Goal: Book appointment/travel/reservation

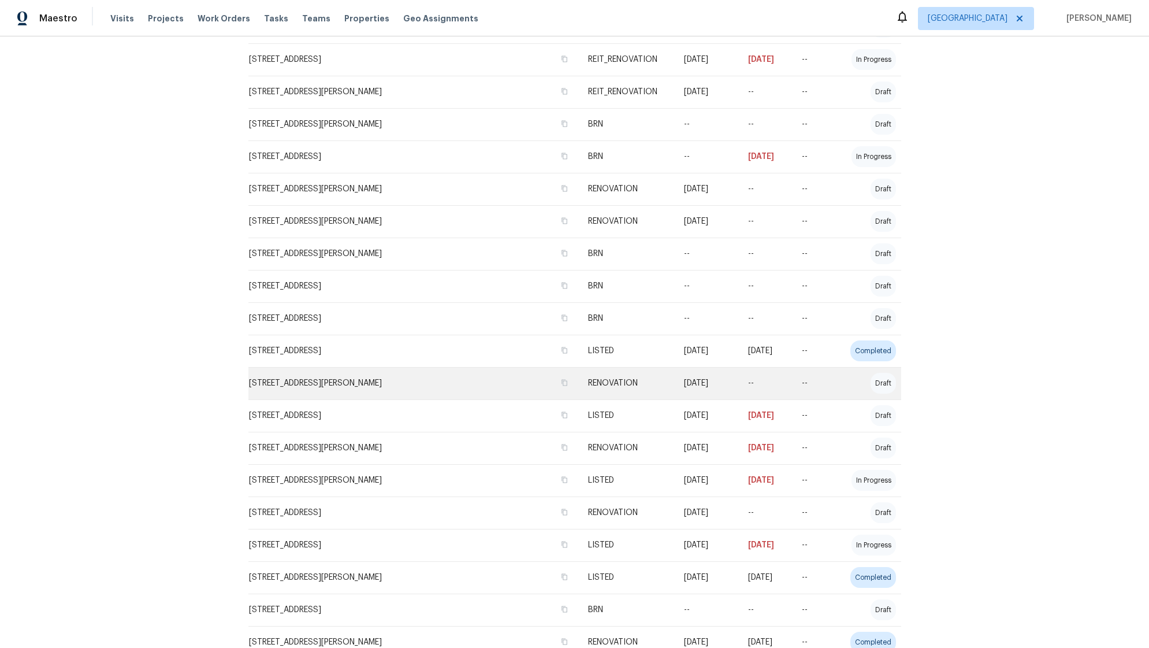
scroll to position [1382, 0]
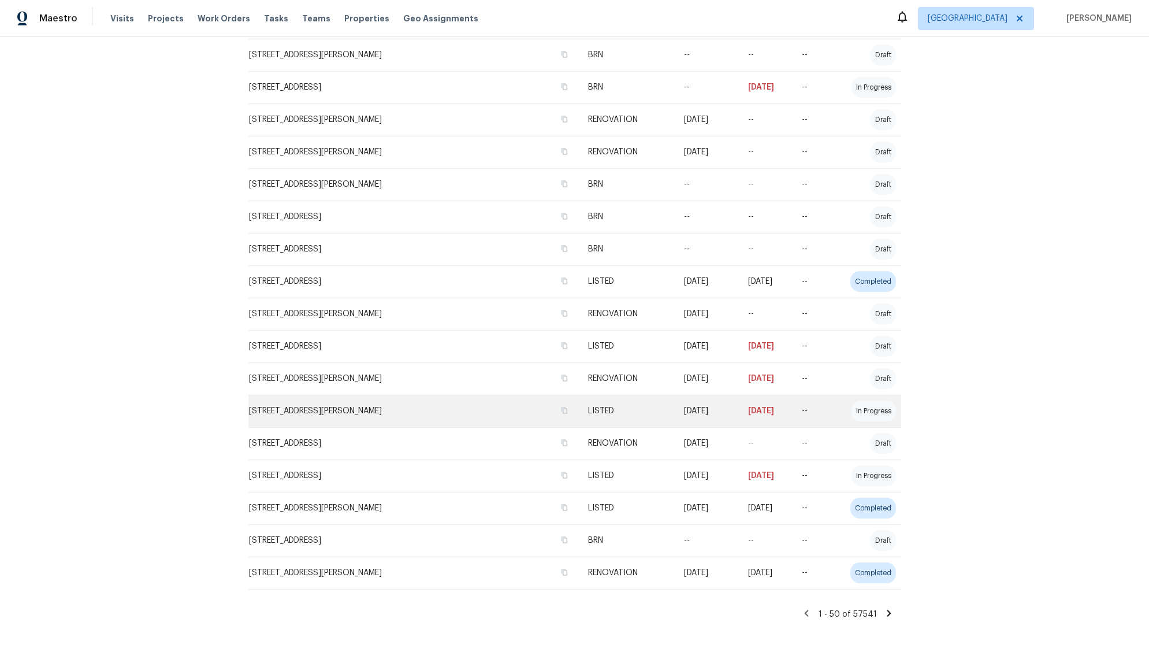
click at [675, 404] on td "08/20/25" at bounding box center [707, 411] width 64 height 32
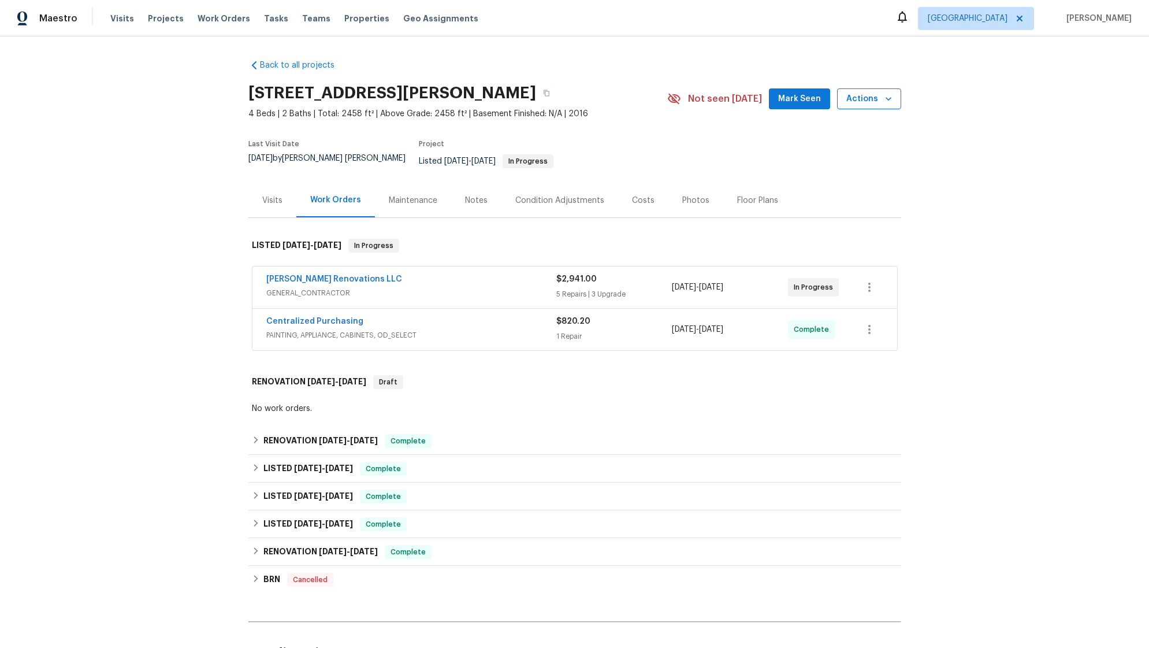
click at [883, 98] on icon "button" at bounding box center [889, 99] width 12 height 12
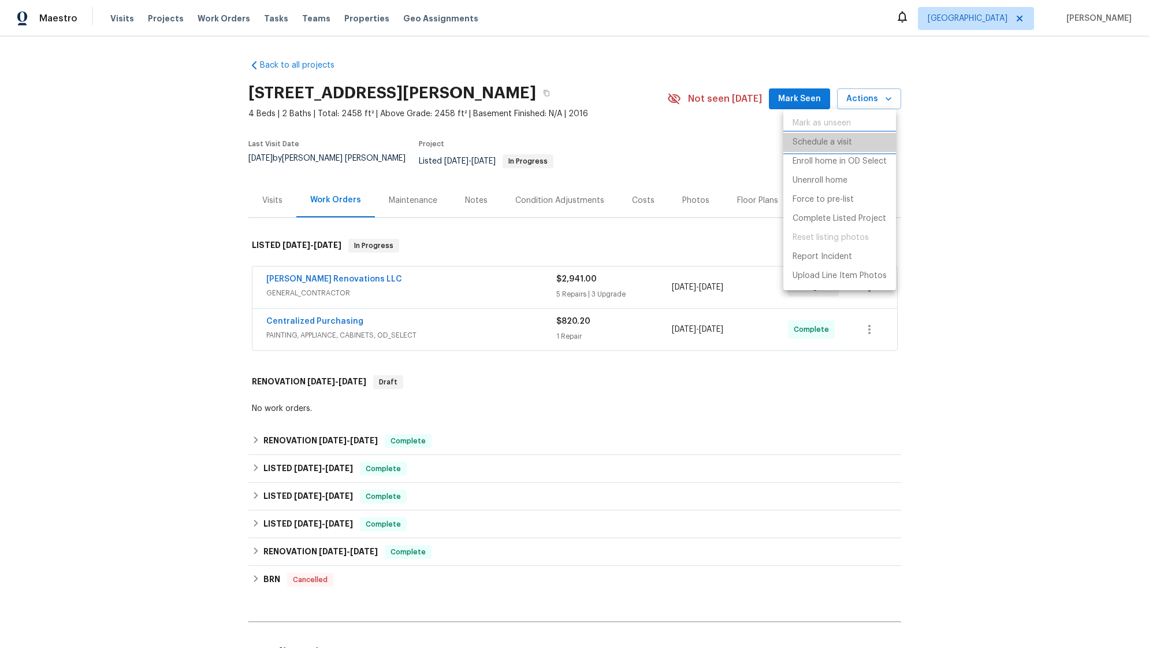
click at [868, 143] on li "Schedule a visit" at bounding box center [840, 142] width 113 height 19
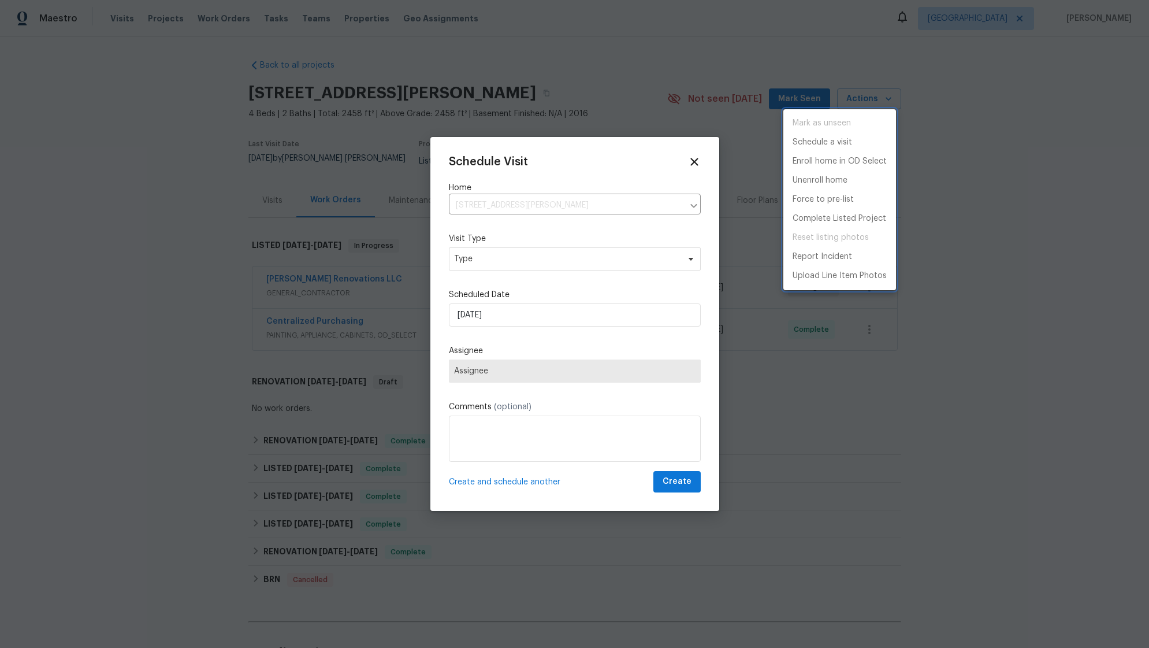
click at [541, 270] on div at bounding box center [574, 324] width 1149 height 648
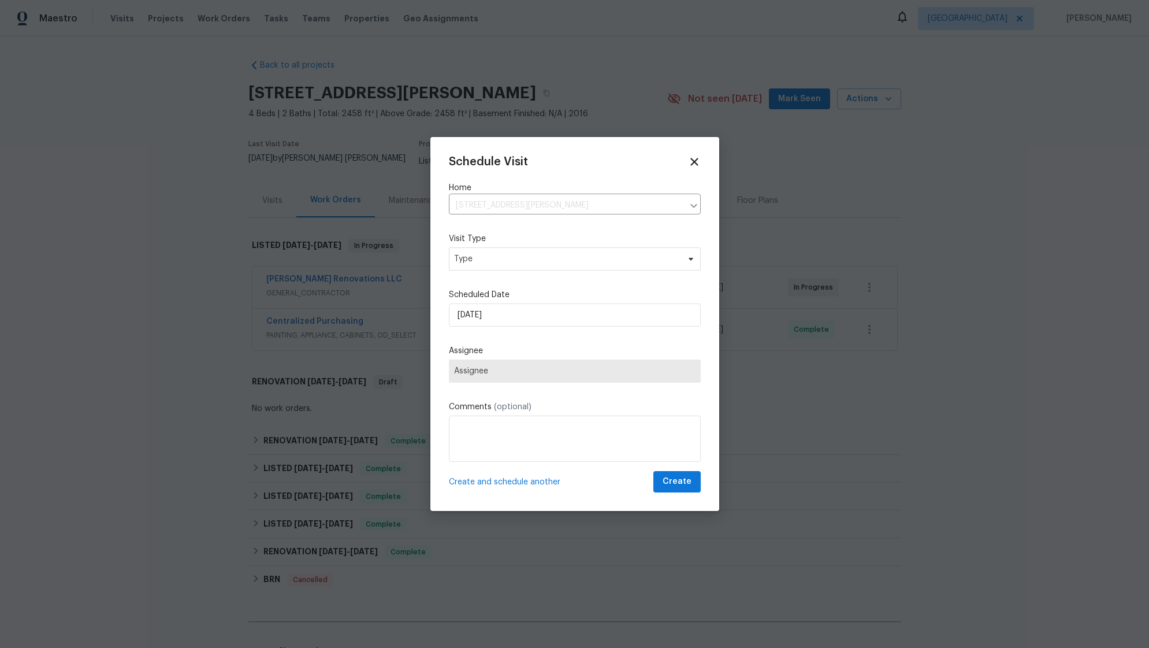
click at [548, 259] on div "Mark as unseen Schedule a visit Enroll home in OD Select Unenroll home Force to…" at bounding box center [574, 324] width 1149 height 648
click at [549, 258] on span "Type" at bounding box center [566, 259] width 225 height 12
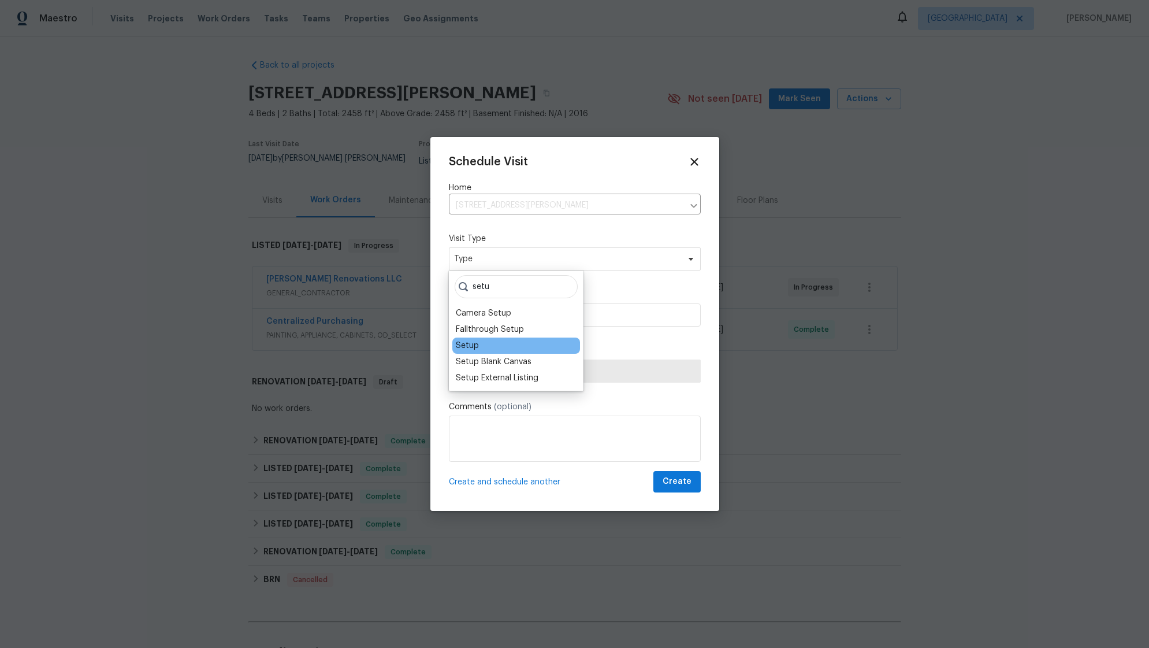
type input "setu"
click at [474, 346] on div "Setup" at bounding box center [467, 346] width 23 height 12
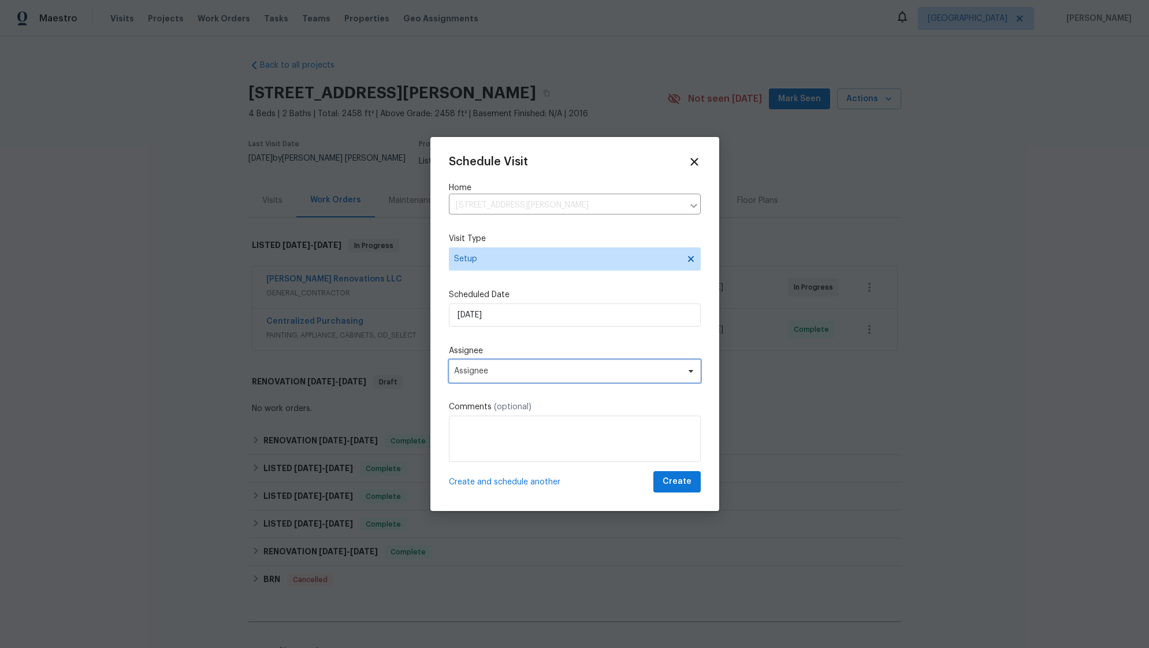
click at [558, 361] on span "Assignee" at bounding box center [575, 370] width 252 height 23
type input "j"
type input "jac"
click at [525, 227] on div "Schedule Visit Home 1037 Yorkshire Dr, Griffin, GA 30223 ​ Visit Type Setup Sch…" at bounding box center [575, 323] width 252 height 337
click at [603, 363] on span "Assignee" at bounding box center [575, 370] width 252 height 23
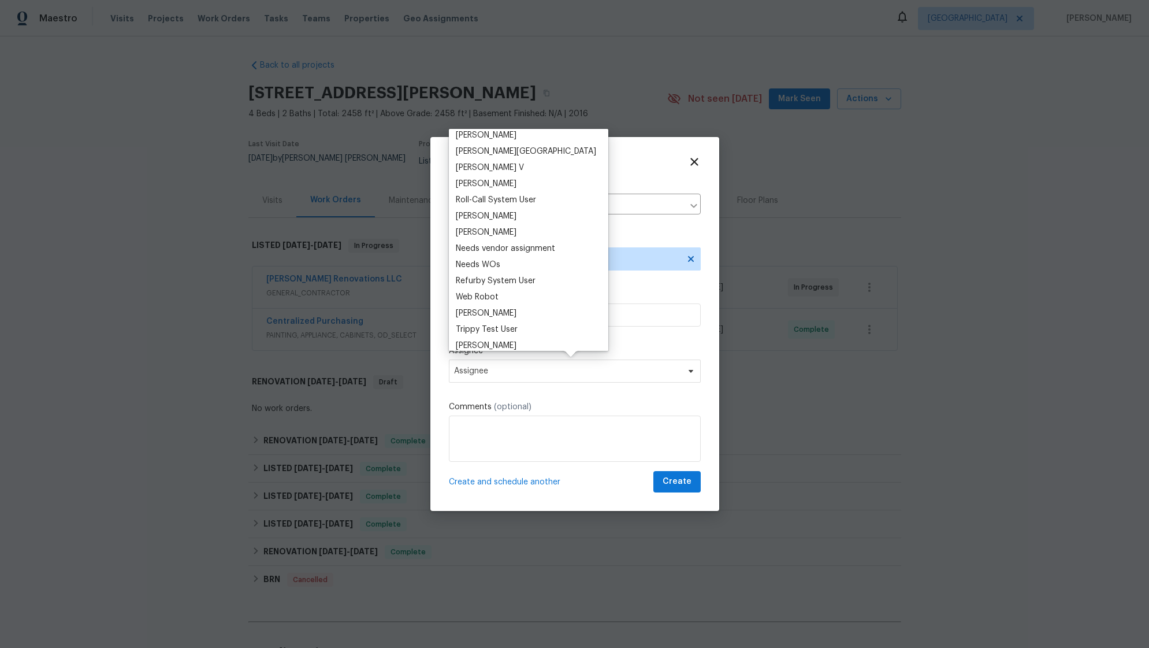
scroll to position [1371, 0]
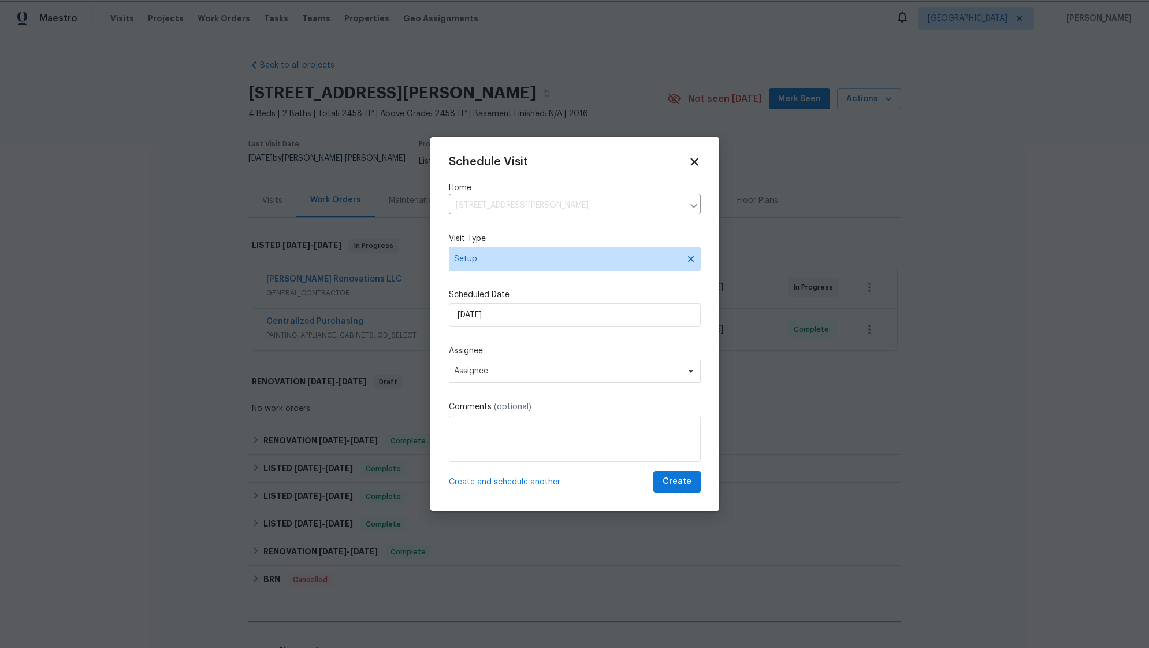
click at [620, 342] on div "Schedule Visit Home 1037 Yorkshire Dr, Griffin, GA 30223 ​ Visit Type Setup Sch…" at bounding box center [575, 323] width 252 height 337
click at [834, 190] on div at bounding box center [574, 324] width 1149 height 648
click at [693, 164] on div "Schedule Visit Home 1037 Yorkshire Dr, Griffin, GA 30223 ​ Visit Type Setup Sch…" at bounding box center [574, 324] width 289 height 374
click at [692, 162] on icon at bounding box center [694, 161] width 13 height 13
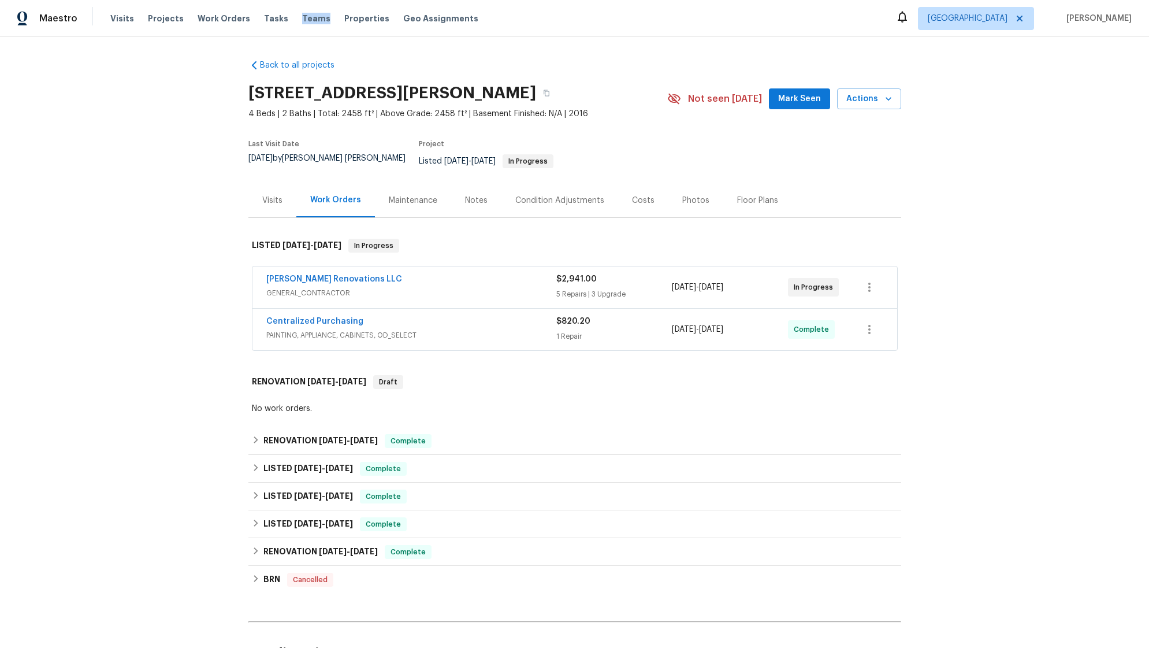
click at [313, 23] on div "Visits Projects Work Orders Tasks Teams Properties Geo Assignments" at bounding box center [301, 18] width 382 height 23
click at [307, 22] on span "Teams" at bounding box center [316, 19] width 28 height 12
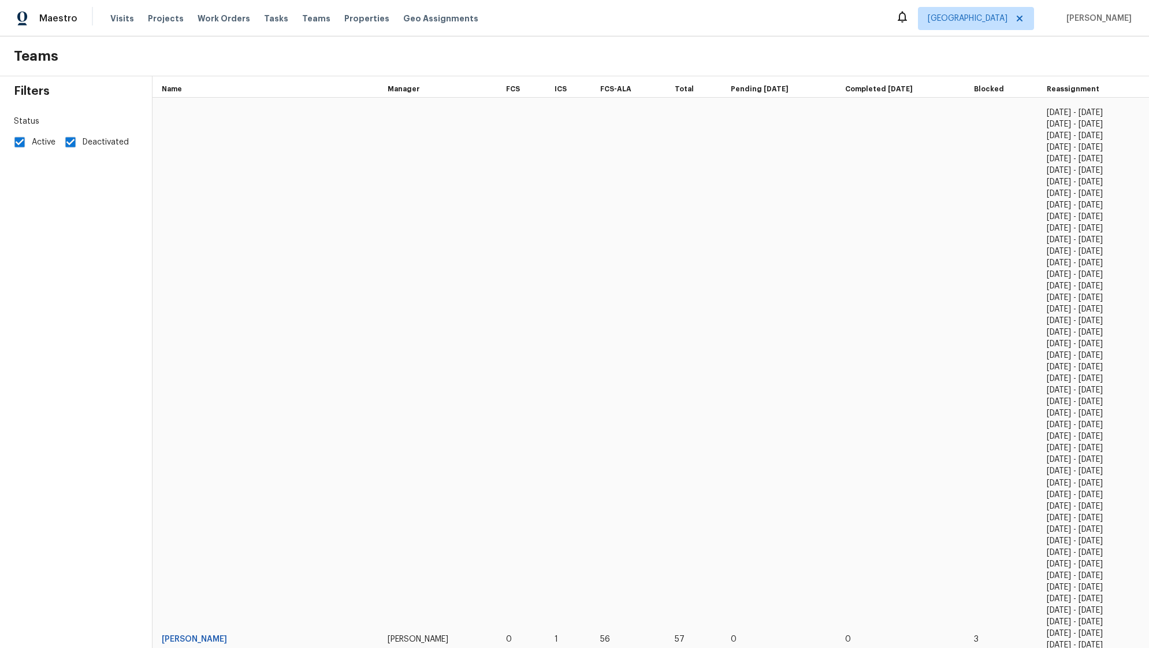
click at [253, 50] on h2 "Teams" at bounding box center [575, 56] width 1122 height 12
click at [50, 16] on span "Maestro" at bounding box center [58, 19] width 38 height 12
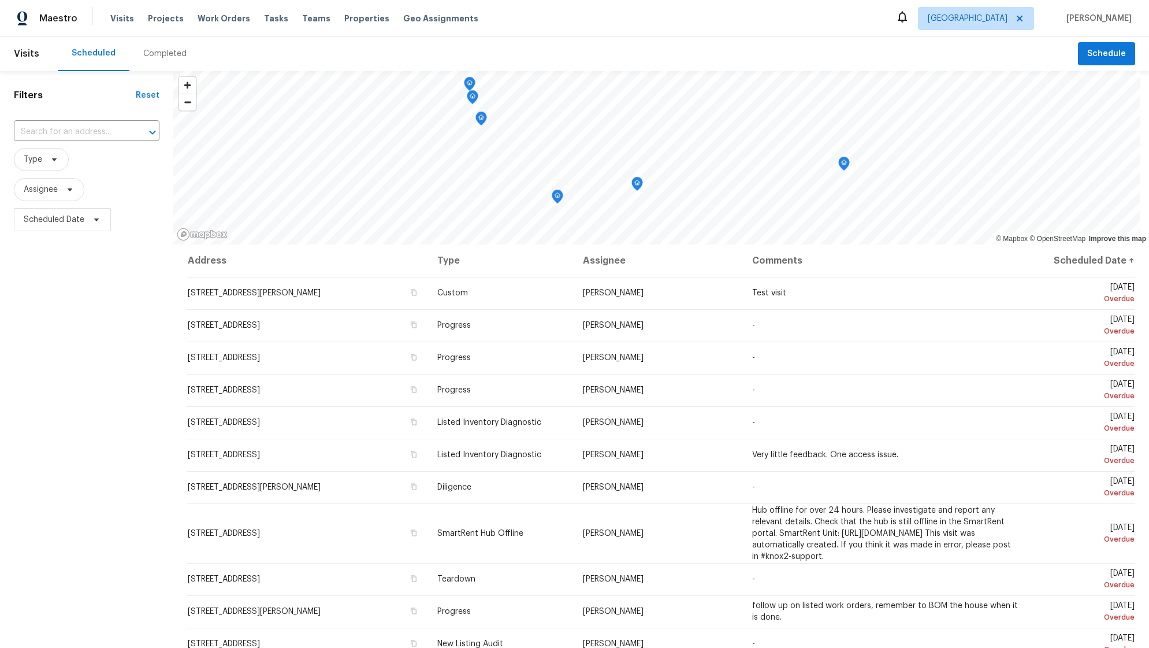
click at [1113, 19] on span "[PERSON_NAME]" at bounding box center [1097, 19] width 70 height 12
click at [1107, 19] on span "[PERSON_NAME]" at bounding box center [1097, 19] width 70 height 12
click at [910, 21] on icon at bounding box center [903, 17] width 14 height 14
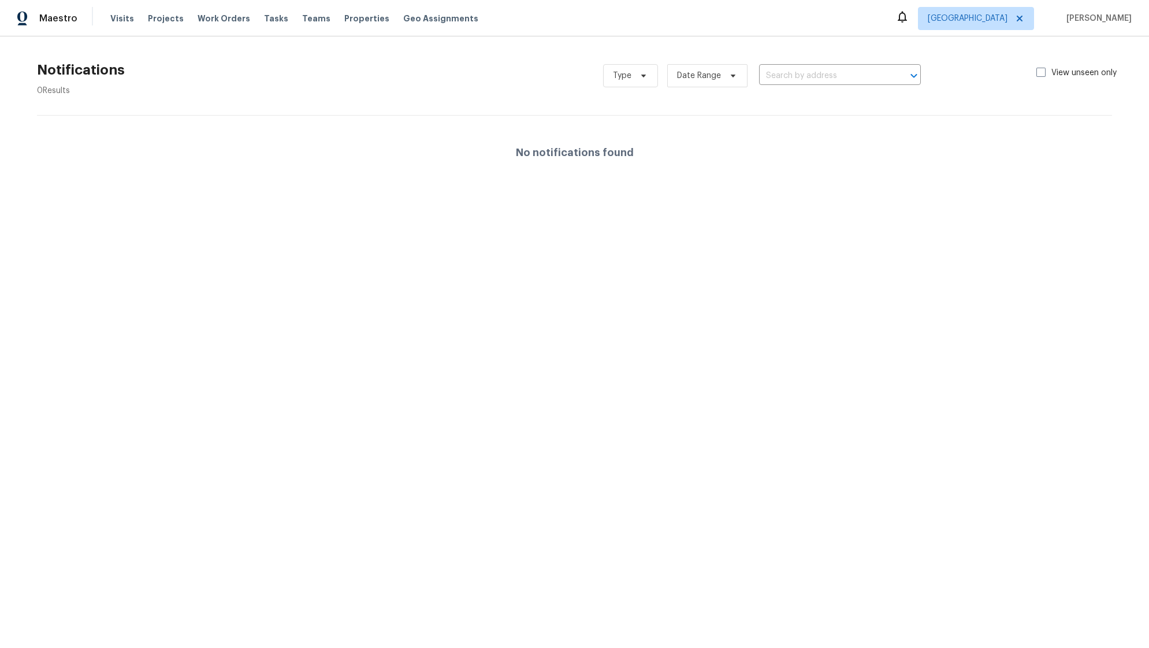
click at [1099, 20] on span "[PERSON_NAME]" at bounding box center [1097, 19] width 70 height 12
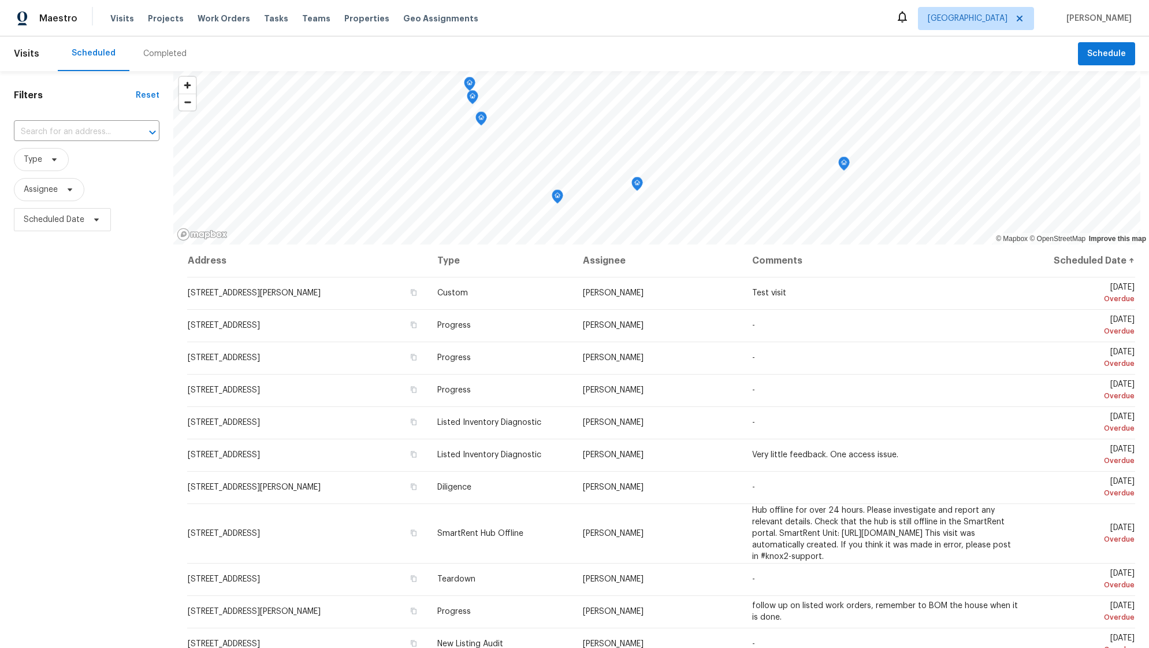
scroll to position [274, 0]
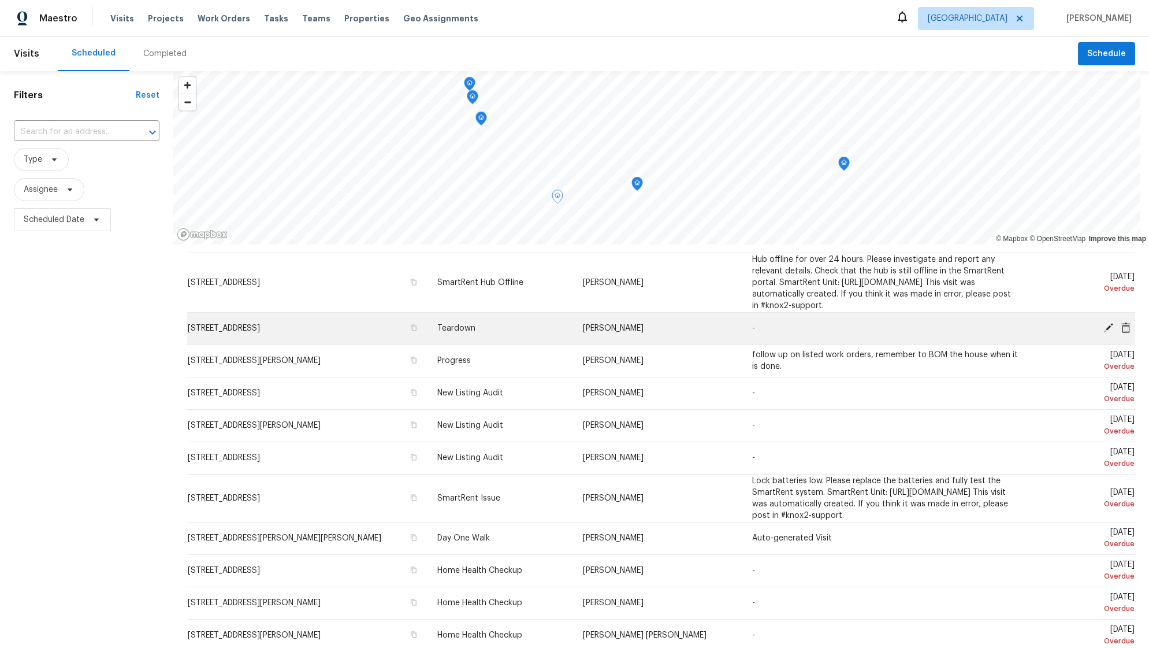
click at [310, 324] on td "[STREET_ADDRESS]" at bounding box center [307, 328] width 241 height 32
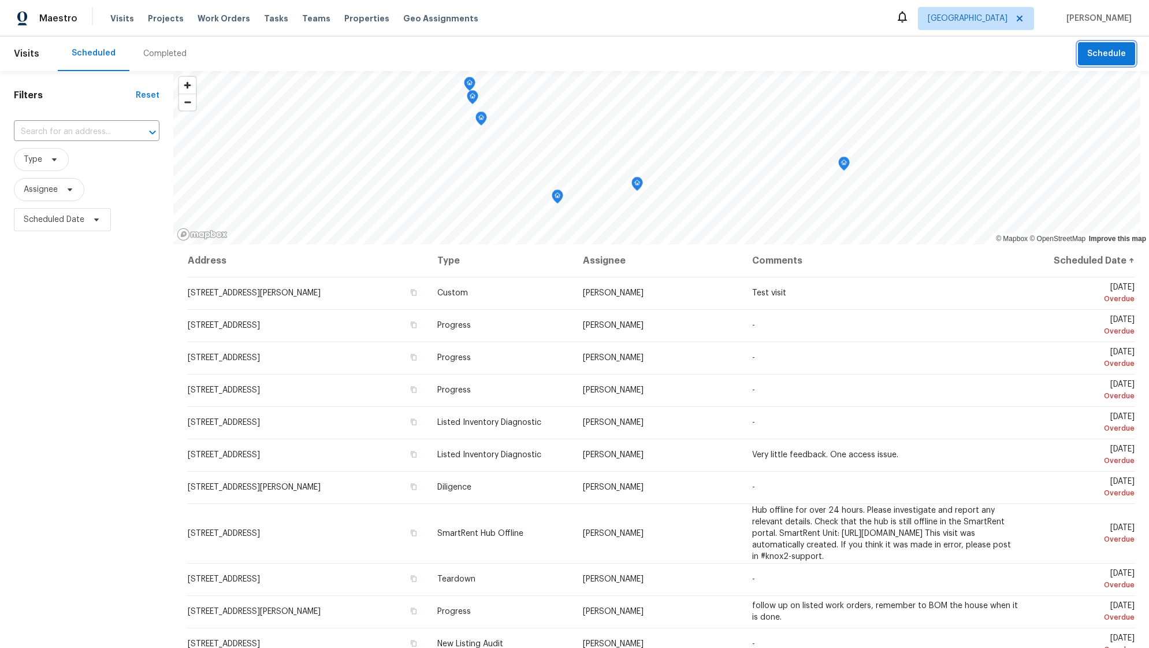
click at [1102, 51] on span "Schedule" at bounding box center [1106, 54] width 39 height 14
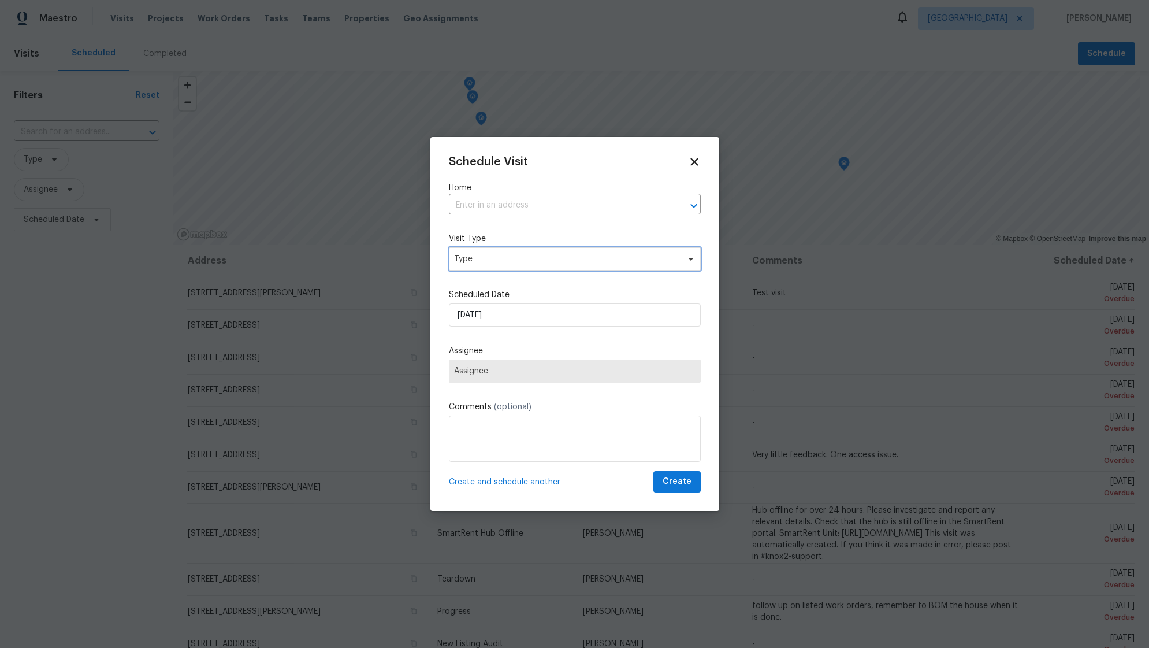
click at [567, 256] on span "Type" at bounding box center [566, 259] width 225 height 12
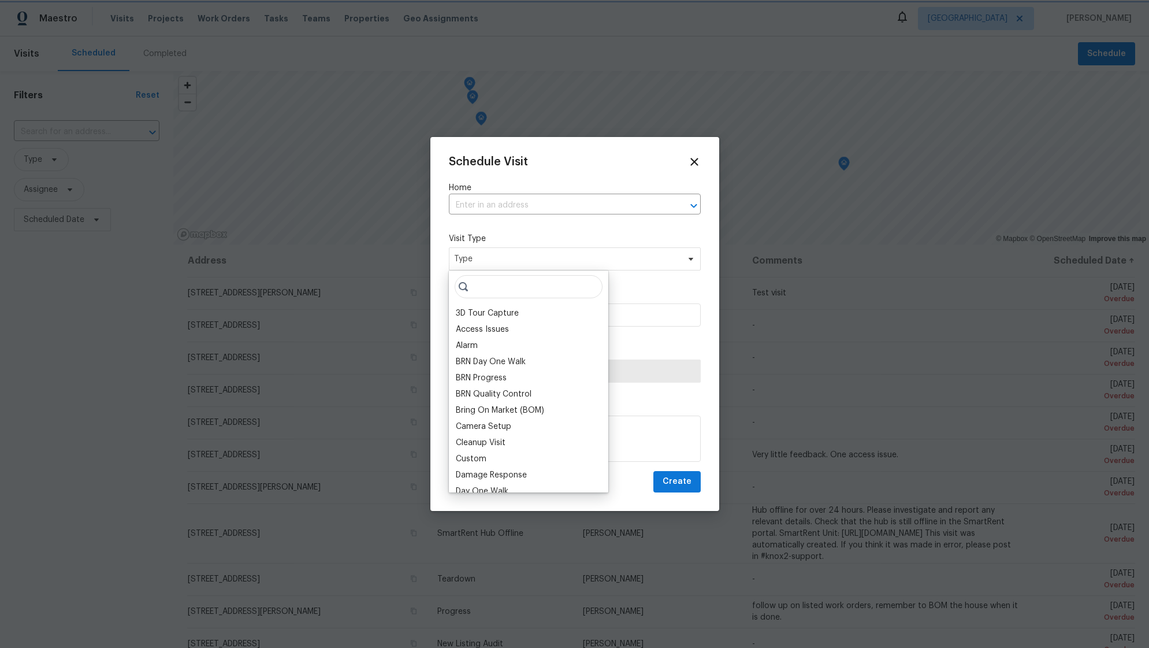
click at [560, 185] on label "Home" at bounding box center [575, 188] width 252 height 12
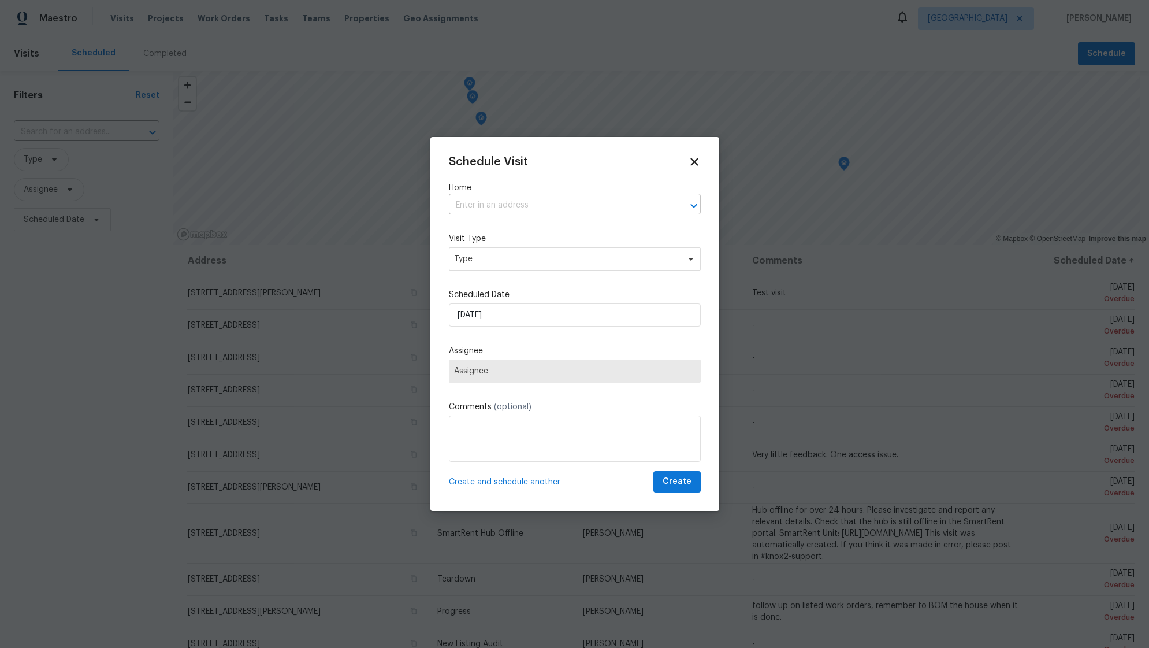
click at [561, 199] on input "text" at bounding box center [559, 205] width 220 height 18
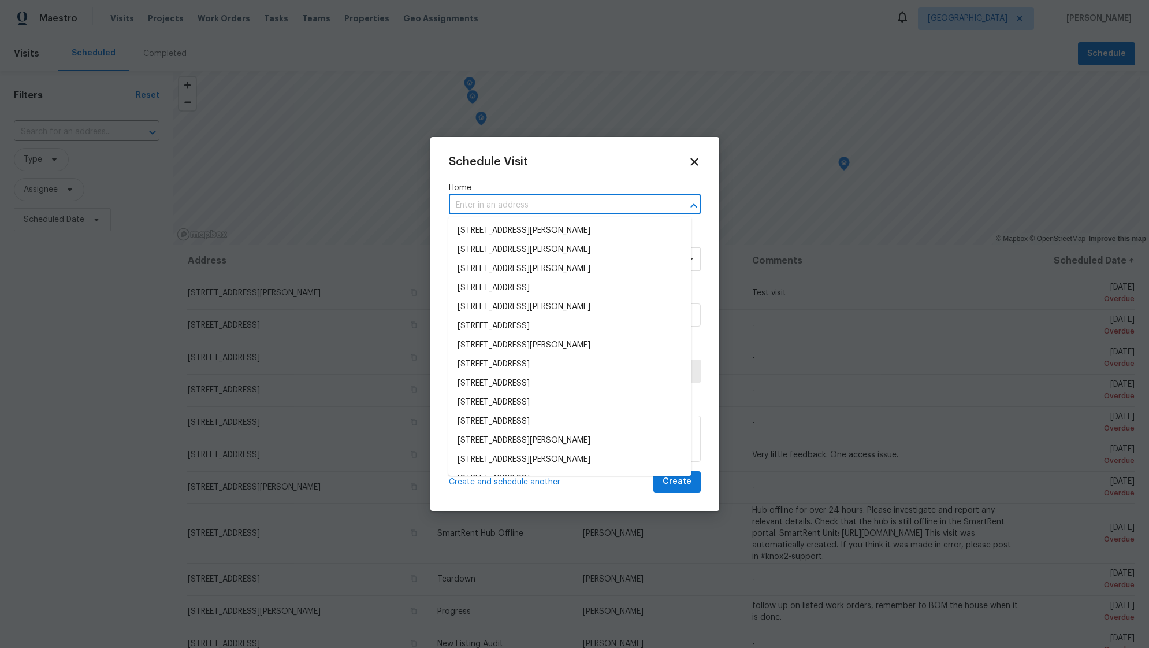
click at [550, 250] on li "[STREET_ADDRESS][PERSON_NAME]" at bounding box center [569, 249] width 243 height 19
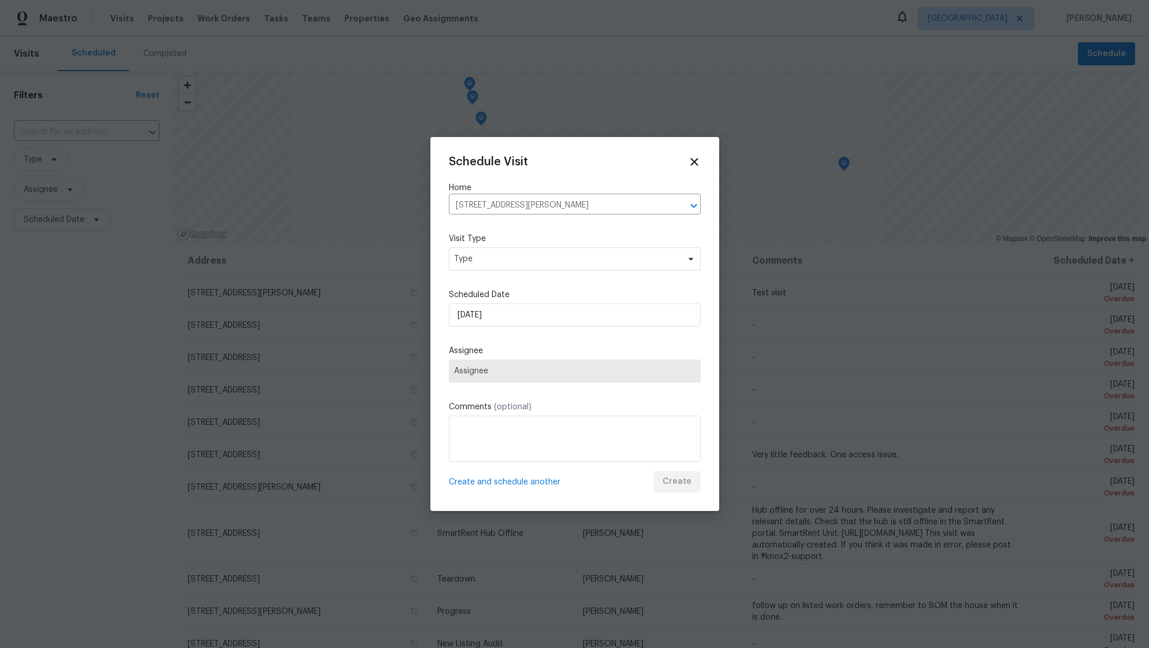
click at [553, 279] on div "Schedule Visit Home [STREET_ADDRESS][PERSON_NAME] ​ Visit Type Type Scheduled D…" at bounding box center [575, 323] width 252 height 337
click at [571, 261] on span "Type" at bounding box center [566, 259] width 225 height 12
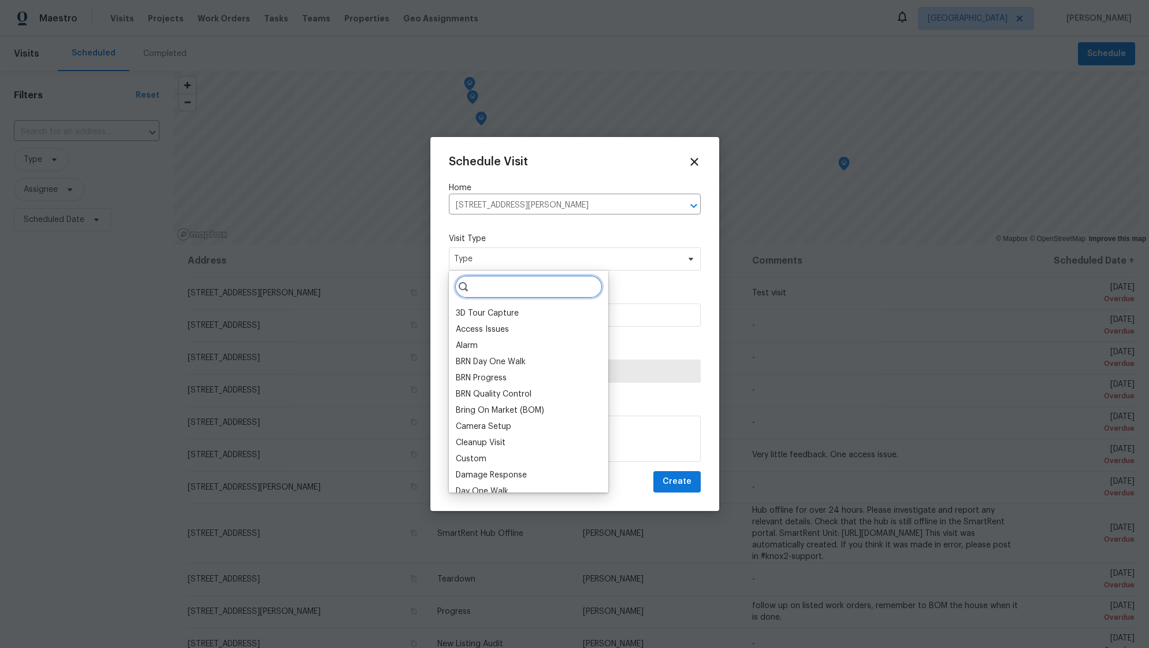
click at [492, 291] on input "search" at bounding box center [529, 286] width 148 height 23
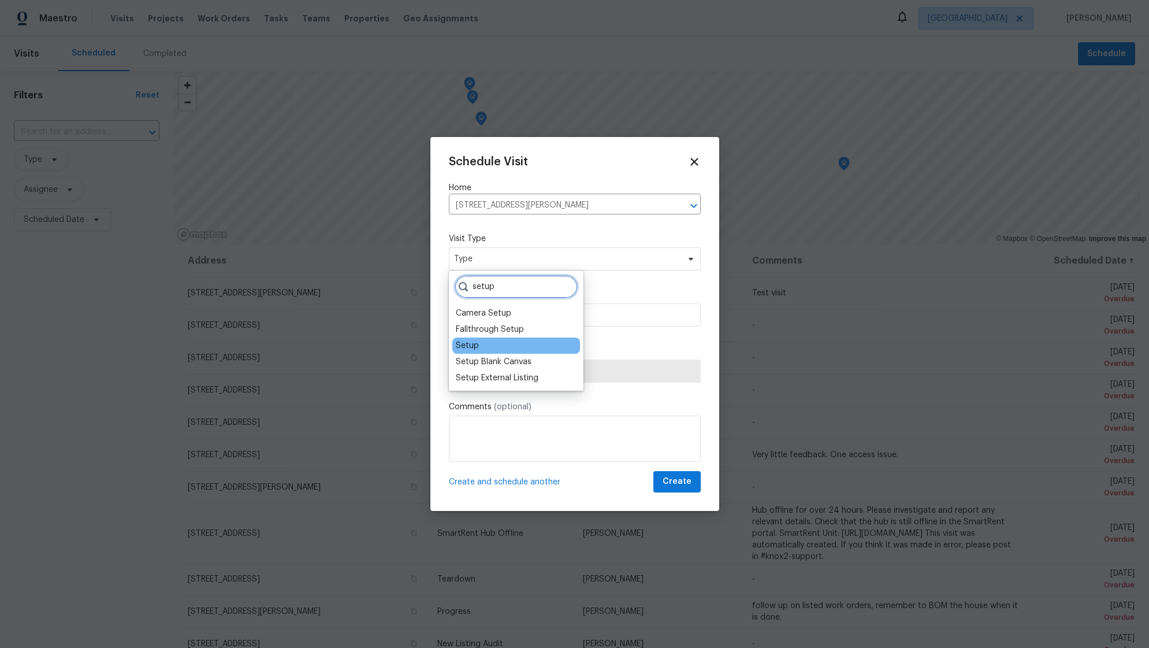
type input "setup"
click at [472, 344] on div "Setup" at bounding box center [467, 346] width 23 height 12
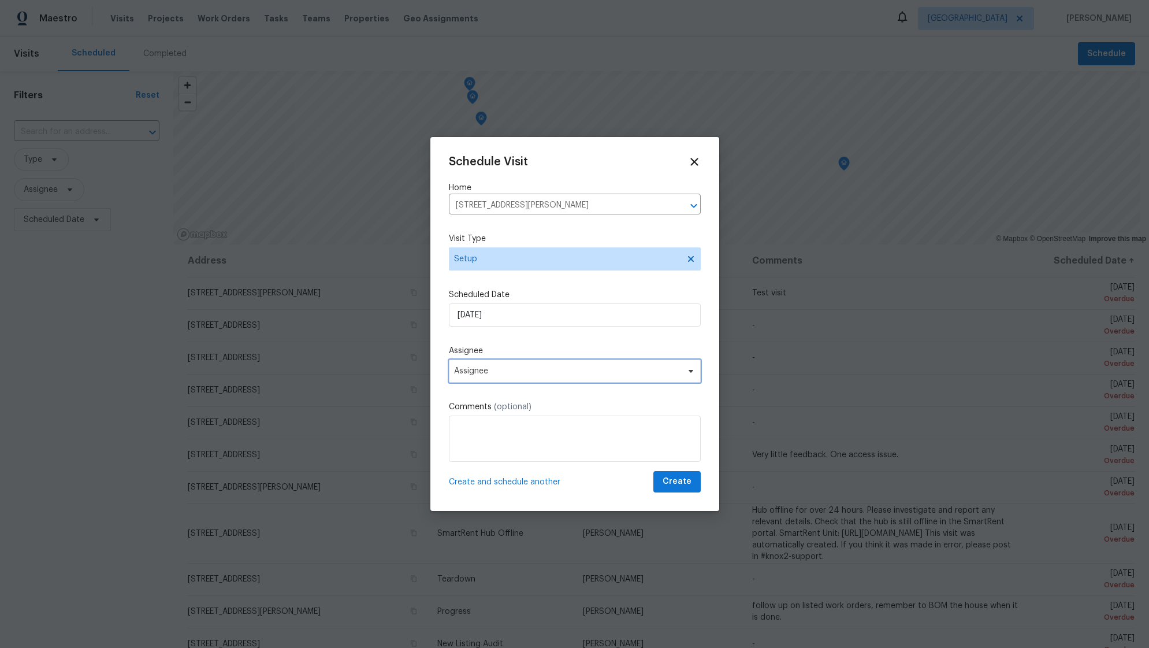
click at [506, 362] on span "Assignee" at bounding box center [575, 370] width 252 height 23
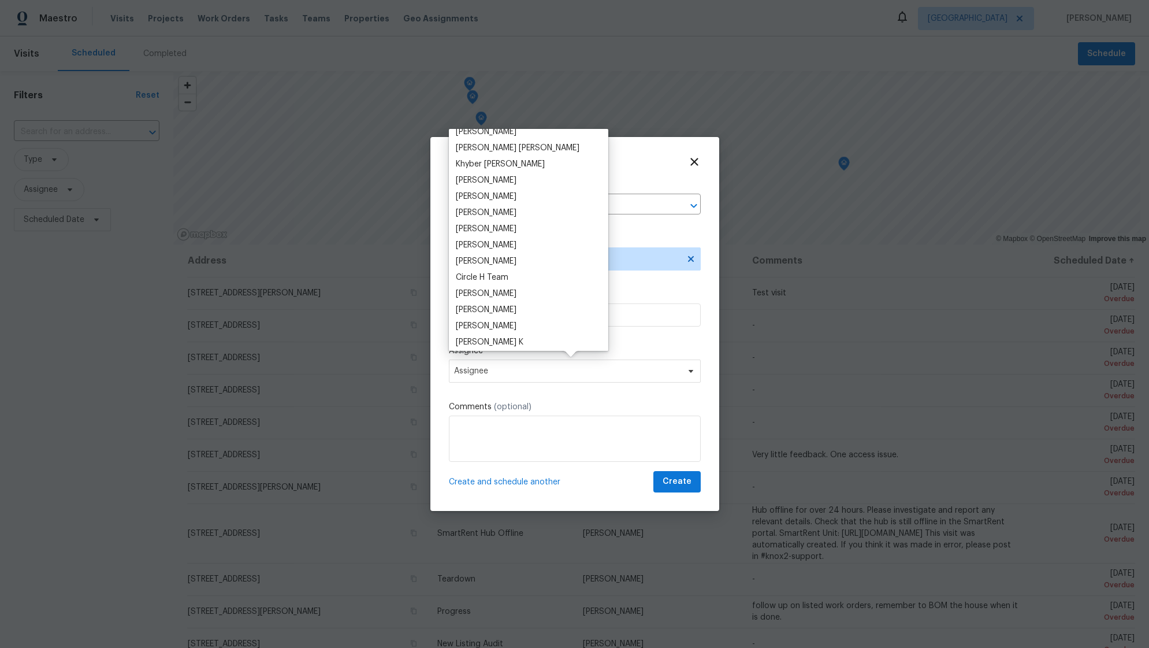
scroll to position [1371, 0]
click at [513, 334] on div "[PERSON_NAME]" at bounding box center [528, 338] width 153 height 16
click at [484, 337] on div "[PERSON_NAME]" at bounding box center [486, 338] width 61 height 12
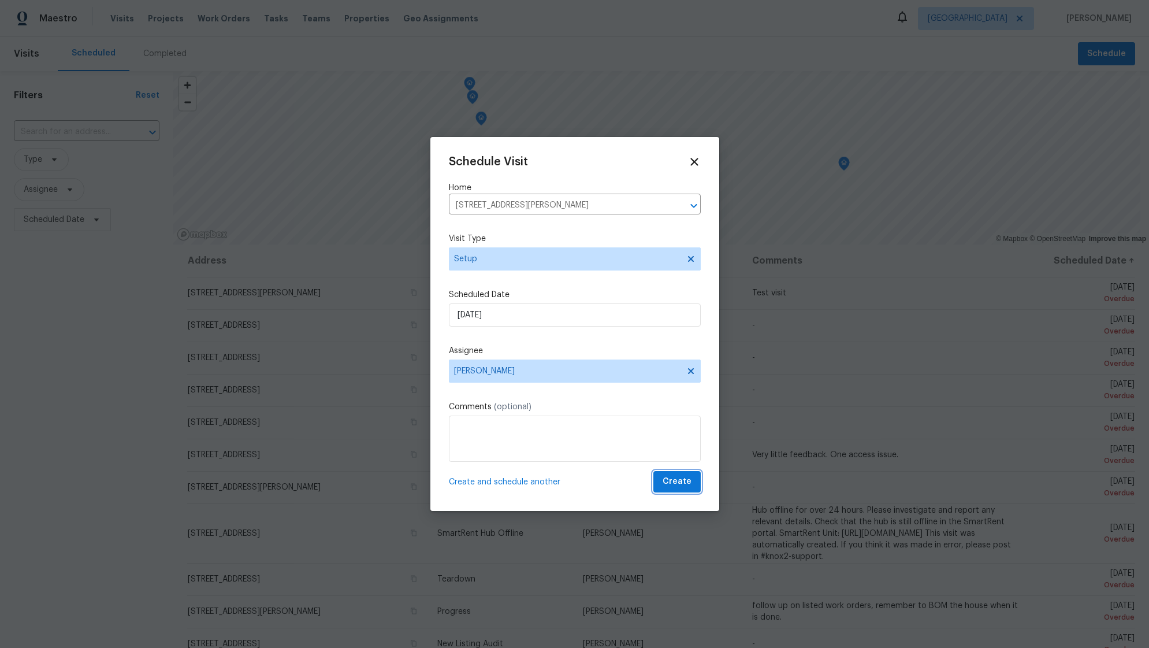
click at [682, 481] on span "Create" at bounding box center [677, 481] width 29 height 14
